Goal: Navigation & Orientation: Find specific page/section

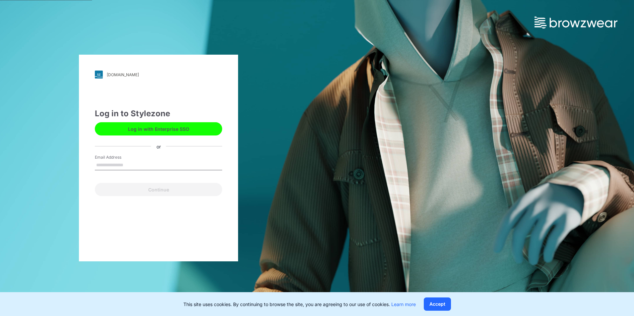
click at [142, 164] on input "Email Address" at bounding box center [158, 166] width 127 height 10
drag, startPoint x: 110, startPoint y: 166, endPoint x: 62, endPoint y: 159, distance: 48.6
click at [62, 159] on div "[DOMAIN_NAME] Loading... Log in to Stylezone Log in with Enterprise SSO or Emai…" at bounding box center [158, 158] width 317 height 316
paste input "**********"
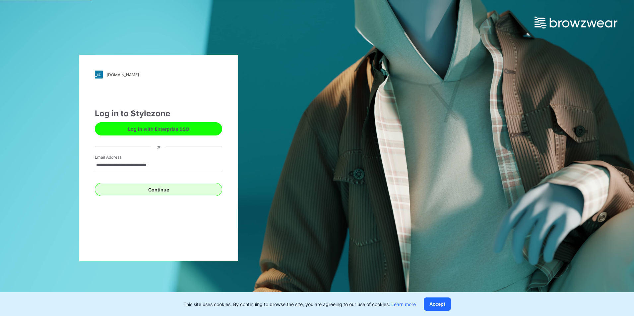
type input "**********"
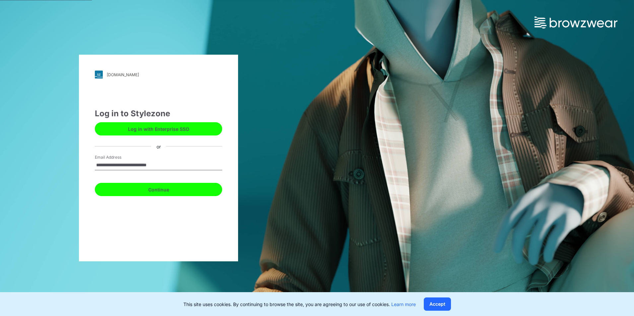
click at [162, 188] on button "Continue" at bounding box center [158, 189] width 127 height 13
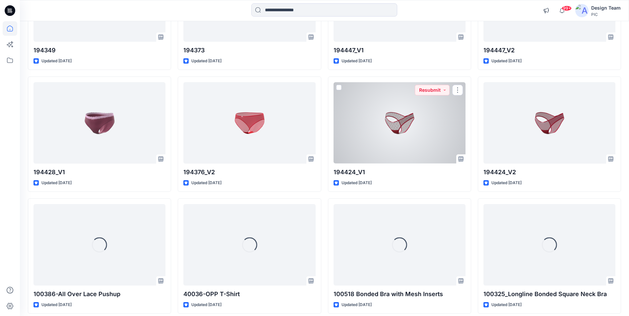
scroll to position [1999, 0]
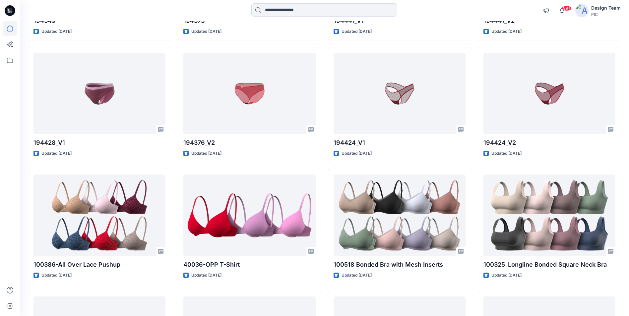
click at [581, 9] on img at bounding box center [581, 10] width 13 height 13
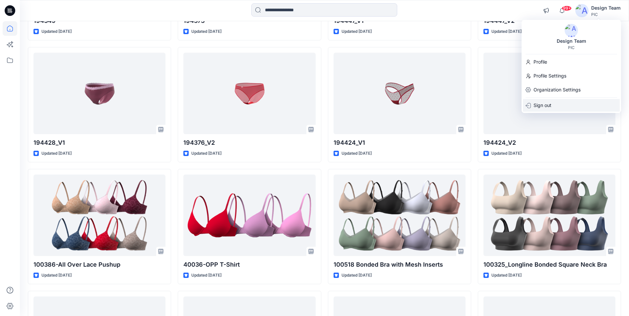
click at [553, 103] on div "Sign out" at bounding box center [571, 105] width 97 height 13
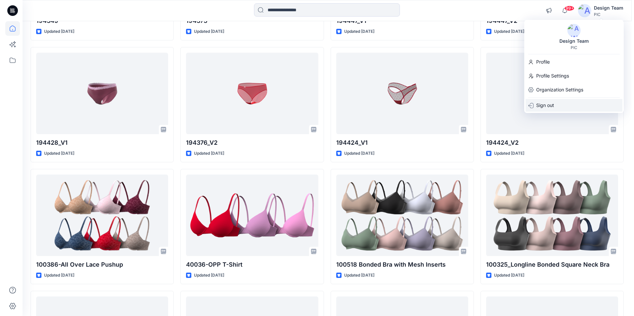
scroll to position [2010, 0]
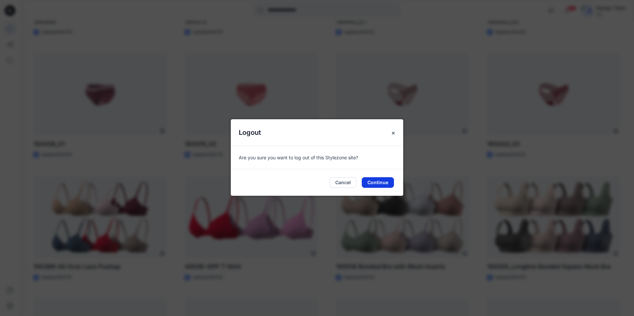
click at [375, 186] on button "Continue" at bounding box center [378, 182] width 32 height 11
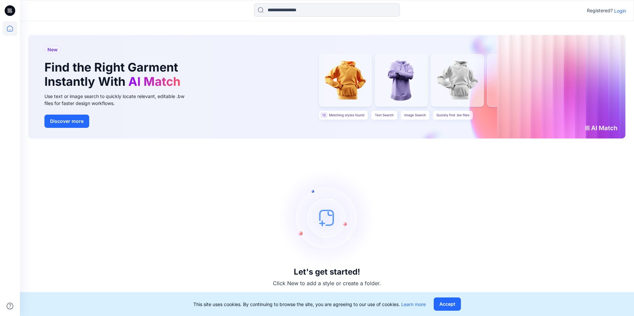
click at [626, 10] on div "Registered? Login" at bounding box center [327, 10] width 614 height 15
click at [625, 7] on p "Login" at bounding box center [620, 10] width 12 height 7
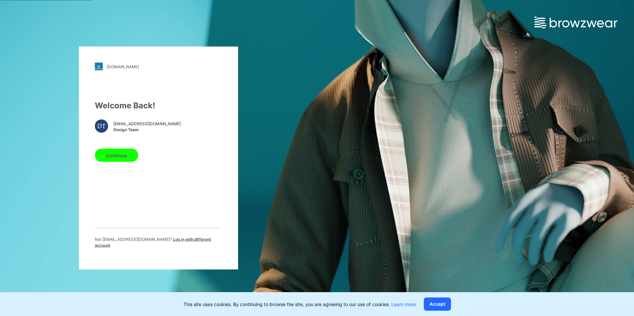
click at [196, 242] on span "Log in with different account" at bounding box center [153, 242] width 116 height 11
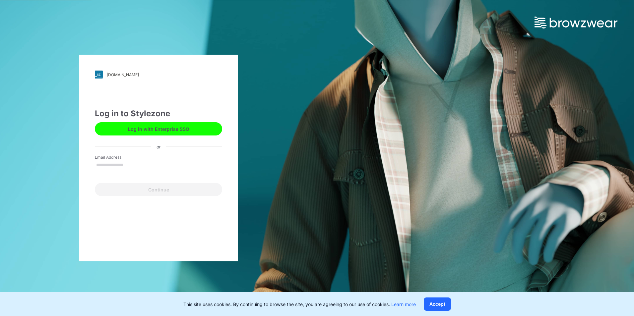
click at [135, 163] on input "Email Address" at bounding box center [158, 166] width 127 height 10
type input "**********"
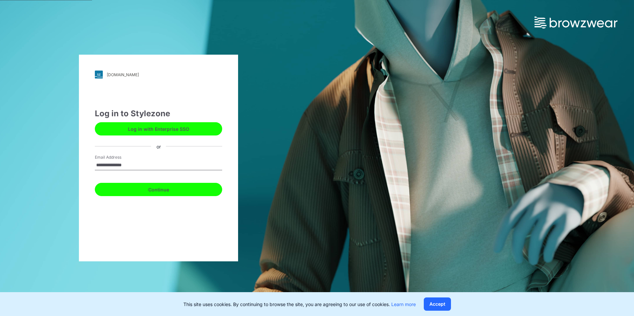
click at [138, 186] on button "Continue" at bounding box center [158, 189] width 127 height 13
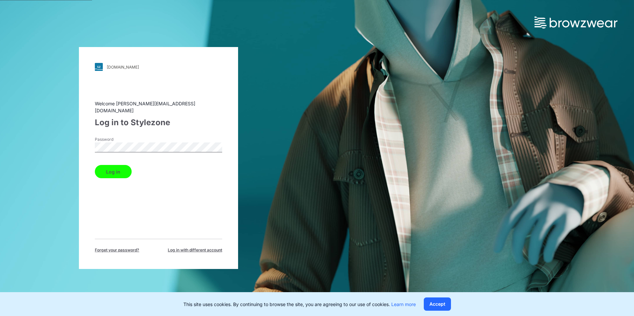
click at [112, 165] on button "Log in" at bounding box center [113, 171] width 37 height 13
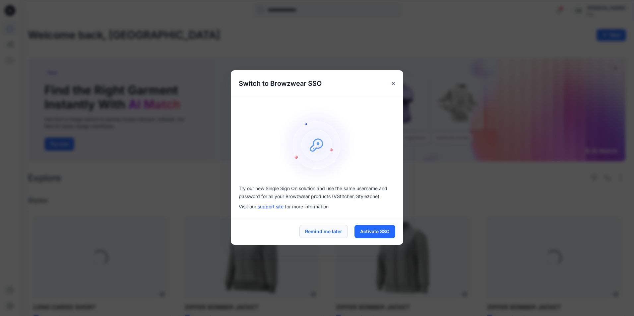
click at [331, 234] on button "Remind me later" at bounding box center [324, 231] width 48 height 13
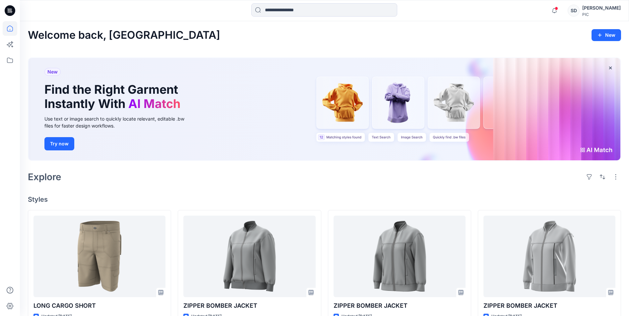
click at [578, 11] on div "SD" at bounding box center [574, 11] width 12 height 12
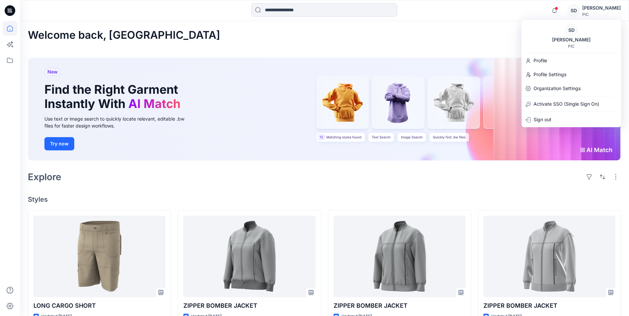
click at [578, 11] on div "SD" at bounding box center [574, 11] width 12 height 12
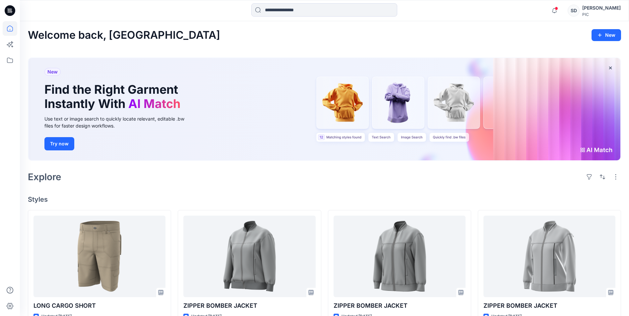
click at [486, 9] on div "Notifications Kasundi Naranwala has updated LONG CARGO SHORT with LONG CARGO SH…" at bounding box center [324, 10] width 609 height 15
click at [578, 9] on div "SD" at bounding box center [574, 11] width 12 height 12
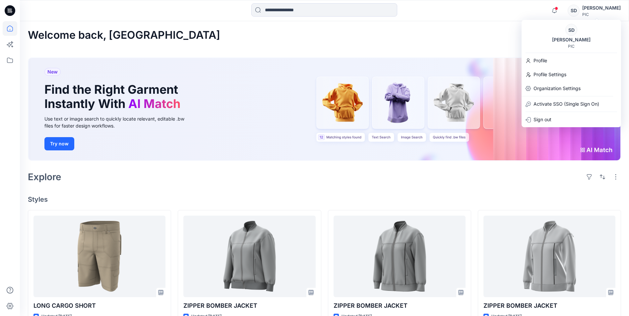
click at [578, 9] on div "SD" at bounding box center [574, 11] width 12 height 12
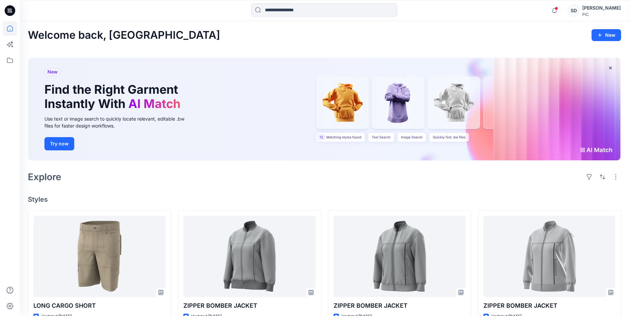
scroll to position [166, 0]
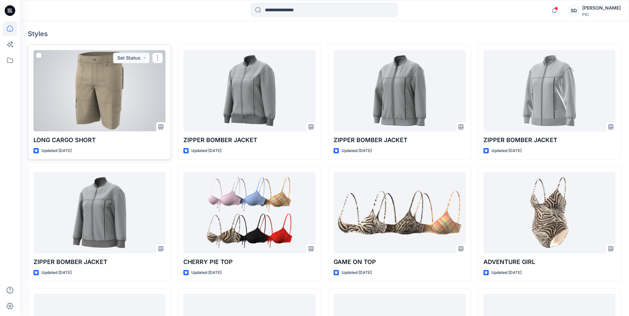
click at [118, 83] on div at bounding box center [99, 90] width 132 height 81
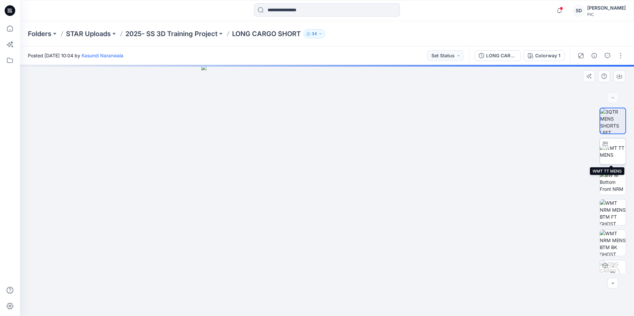
click at [608, 147] on div at bounding box center [605, 144] width 11 height 11
drag, startPoint x: 360, startPoint y: 303, endPoint x: 472, endPoint y: 305, distance: 111.8
click at [472, 306] on div at bounding box center [327, 190] width 614 height 251
click at [200, 32] on p "2025- SS 3D Training Project" at bounding box center [171, 33] width 92 height 9
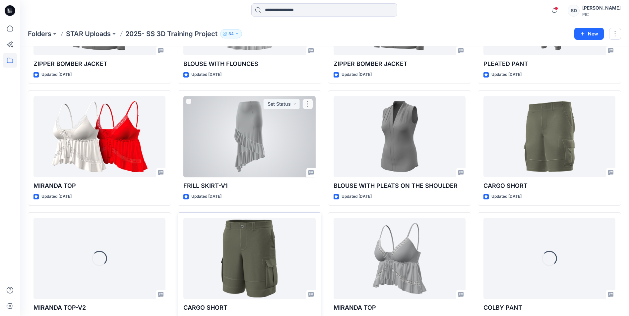
scroll to position [299, 0]
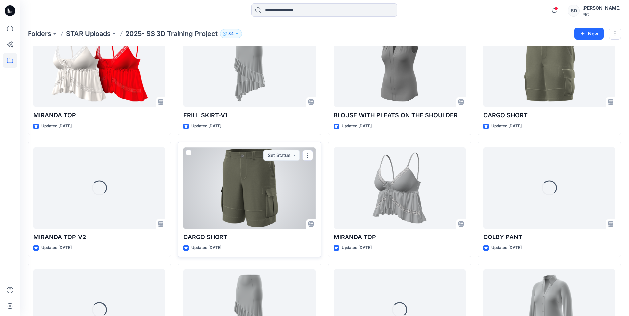
click at [237, 205] on div at bounding box center [249, 188] width 132 height 81
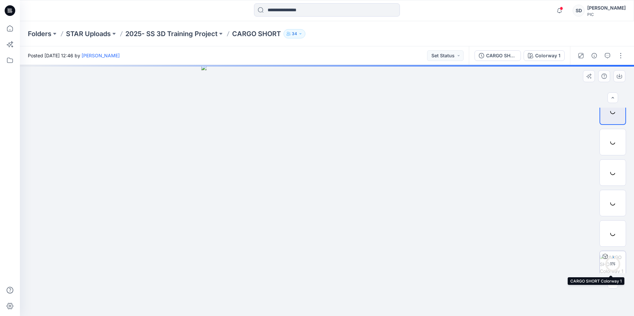
scroll to position [13, 0]
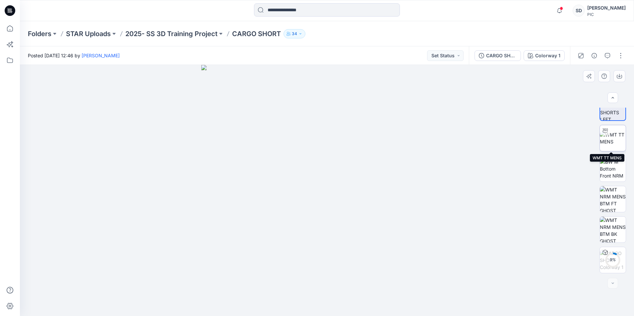
click at [618, 136] on img at bounding box center [613, 138] width 26 height 14
